Goal: Transaction & Acquisition: Purchase product/service

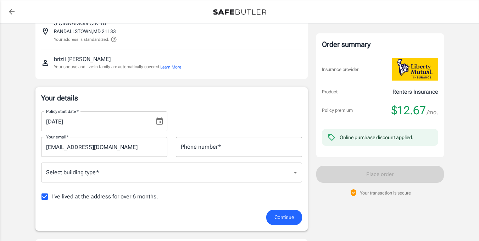
scroll to position [71, 0]
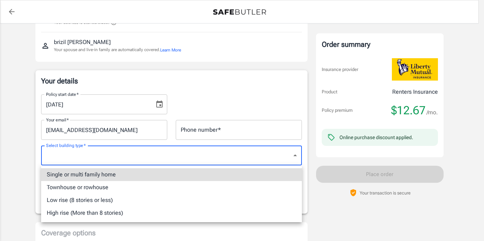
click at [80, 202] on li "Low rise (8 stories or less)" at bounding box center [171, 199] width 261 height 13
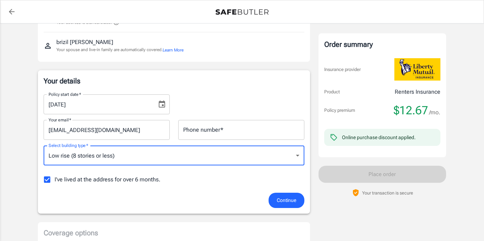
type input "lowrise"
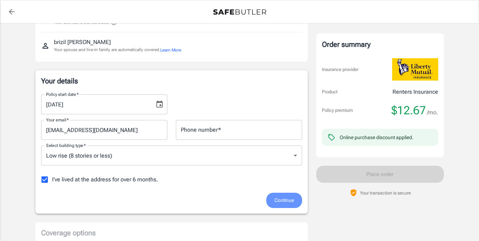
click at [286, 201] on span "Continue" at bounding box center [283, 200] width 19 height 9
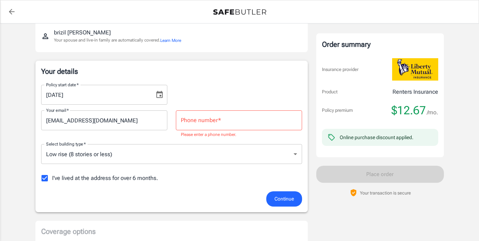
drag, startPoint x: 238, startPoint y: 117, endPoint x: 240, endPoint y: 113, distance: 4.9
click at [238, 116] on input "Phone number   *" at bounding box center [239, 120] width 126 height 20
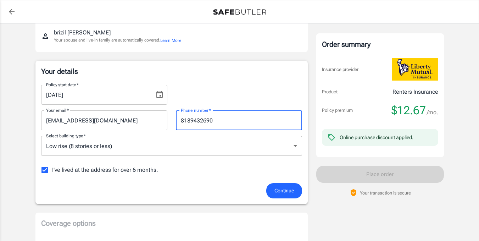
type input "8189432690"
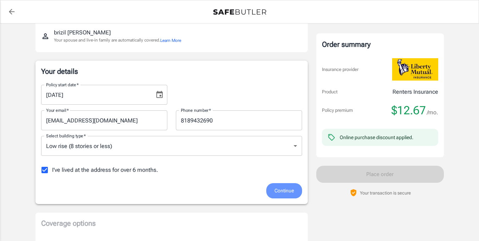
click at [275, 190] on span "Continue" at bounding box center [283, 190] width 19 height 9
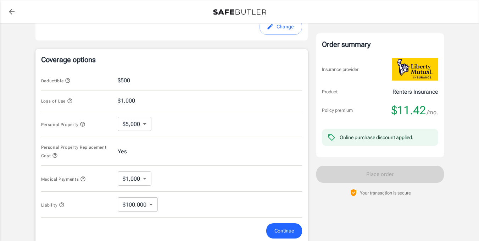
scroll to position [263, 0]
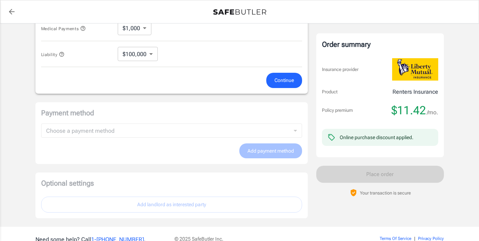
drag, startPoint x: 301, startPoint y: 80, endPoint x: 295, endPoint y: 81, distance: 6.5
click at [302, 80] on button "Continue" at bounding box center [284, 80] width 36 height 15
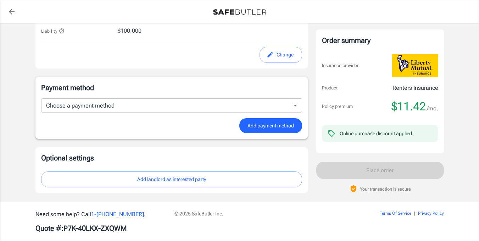
scroll to position [421, 0]
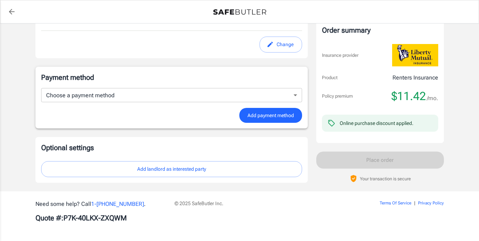
click at [274, 109] on button "Add payment method" at bounding box center [270, 115] width 63 height 15
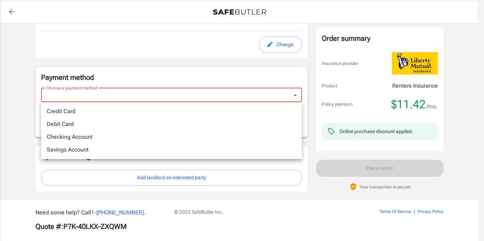
click at [151, 112] on li "Credit Card" at bounding box center [171, 111] width 261 height 13
type input "credit"
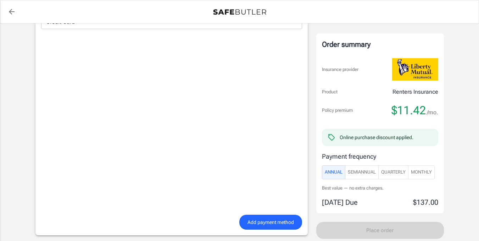
scroll to position [494, 0]
click at [420, 169] on span "Monthly" at bounding box center [421, 172] width 21 height 8
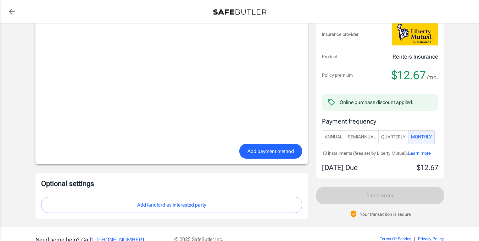
scroll to position [565, 0]
click at [284, 148] on span "Add payment method" at bounding box center [270, 150] width 46 height 9
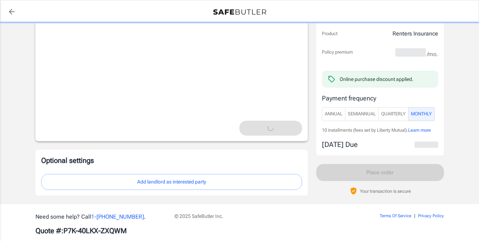
scroll to position [600, 0]
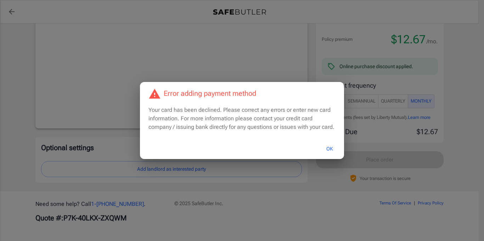
click at [334, 148] on button "OK" at bounding box center [329, 148] width 23 height 15
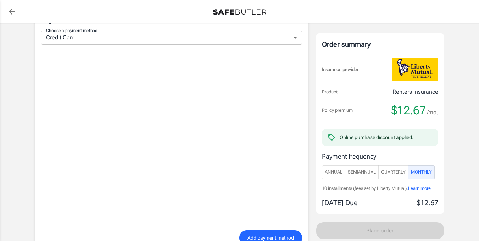
scroll to position [494, 0]
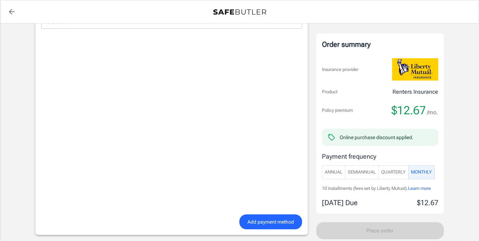
click at [250, 217] on span "Add payment method" at bounding box center [270, 221] width 46 height 9
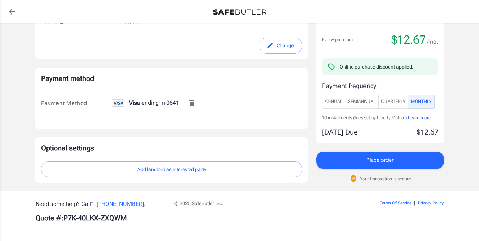
scroll to position [420, 0]
click at [168, 173] on button "Add landlord as interested party" at bounding box center [171, 169] width 261 height 16
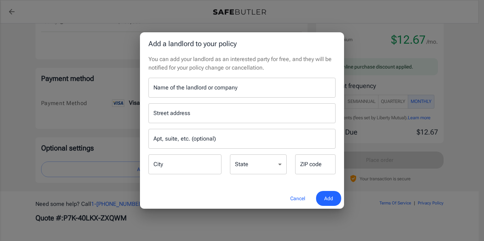
click at [202, 84] on div "Name of the landlord or company Name of the landlord or company" at bounding box center [241, 88] width 187 height 20
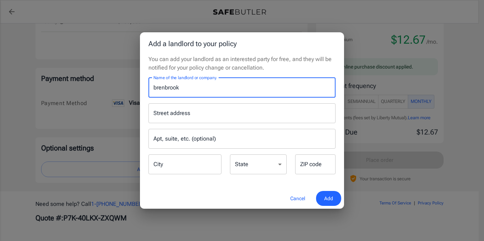
click at [155, 87] on input "brenbrook" at bounding box center [241, 88] width 187 height 20
click at [206, 94] on input "Brenbrook" at bounding box center [241, 88] width 187 height 20
type input "Brenbrook Appartments"
click at [207, 110] on input "Street address" at bounding box center [242, 112] width 181 height 13
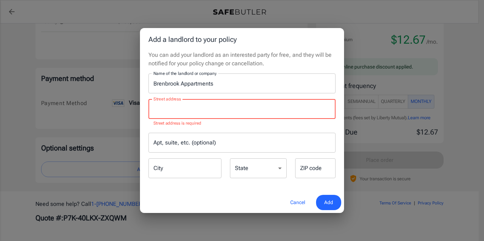
click at [179, 108] on input "Street address" at bounding box center [242, 108] width 181 height 13
paste input "[STREET_ADDRESS]"
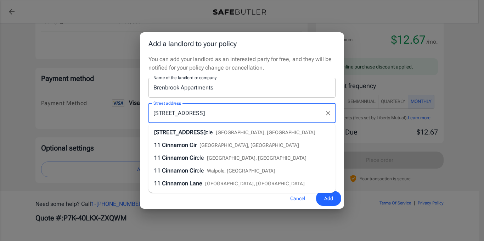
type input "[STREET_ADDRESS]"
click at [295, 53] on h2 "Add a landlord to your policy" at bounding box center [242, 43] width 204 height 23
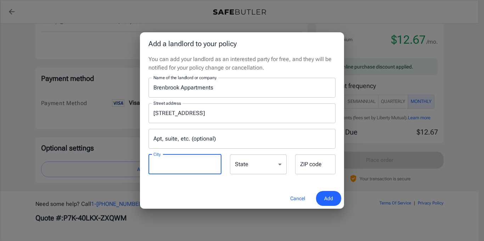
click at [185, 164] on input "City" at bounding box center [184, 164] width 73 height 20
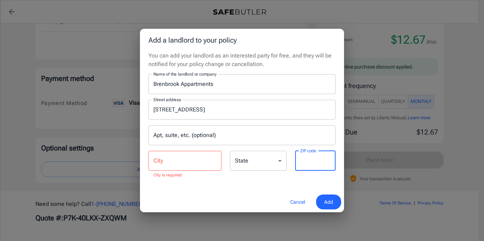
click at [321, 162] on input "ZIP code" at bounding box center [315, 161] width 40 height 20
type input "21133"
click at [321, 136] on input "Apt, suite, etc. (optional)" at bounding box center [241, 135] width 187 height 20
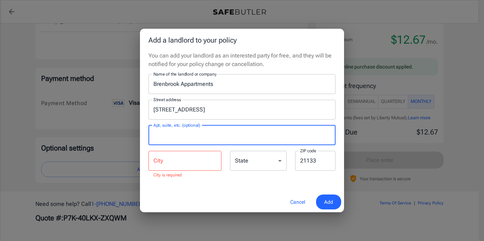
drag, startPoint x: 184, startPoint y: 160, endPoint x: 175, endPoint y: 161, distance: 8.5
click at [182, 159] on input "City" at bounding box center [184, 161] width 73 height 20
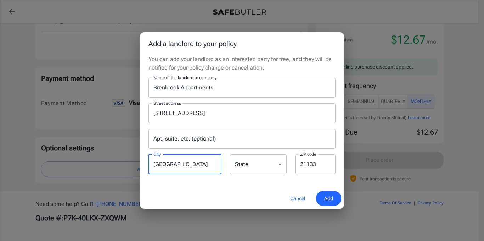
click at [157, 165] on input "[GEOGRAPHIC_DATA]" at bounding box center [184, 164] width 73 height 20
type input "[GEOGRAPHIC_DATA]"
click at [249, 164] on select "[US_STATE] [US_STATE] [US_STATE] [US_STATE] [US_STATE] [US_STATE] [US_STATE] [U…" at bounding box center [258, 164] width 57 height 20
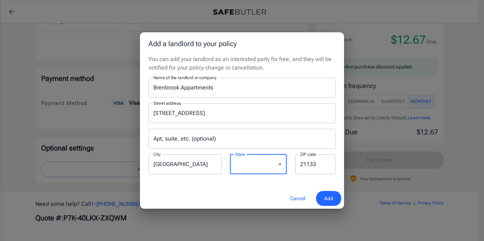
select select "MD"
click at [230, 154] on select "[US_STATE] [US_STATE] [US_STATE] [US_STATE] [US_STATE] [US_STATE] [US_STATE] [U…" at bounding box center [258, 164] width 57 height 20
click at [334, 198] on button "Add" at bounding box center [328, 198] width 25 height 15
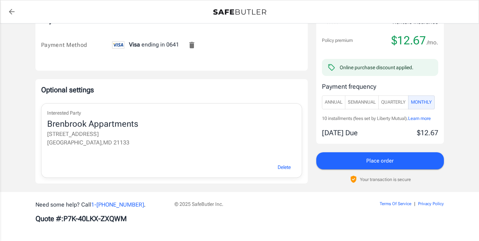
scroll to position [478, 0]
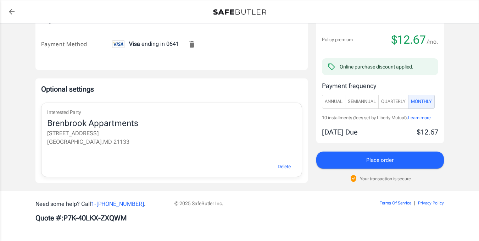
click at [394, 161] on button "Place order" at bounding box center [380, 159] width 128 height 17
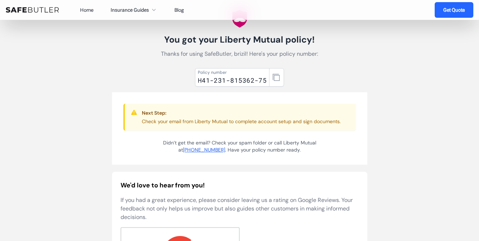
scroll to position [71, 0]
